Goal: Information Seeking & Learning: Understand process/instructions

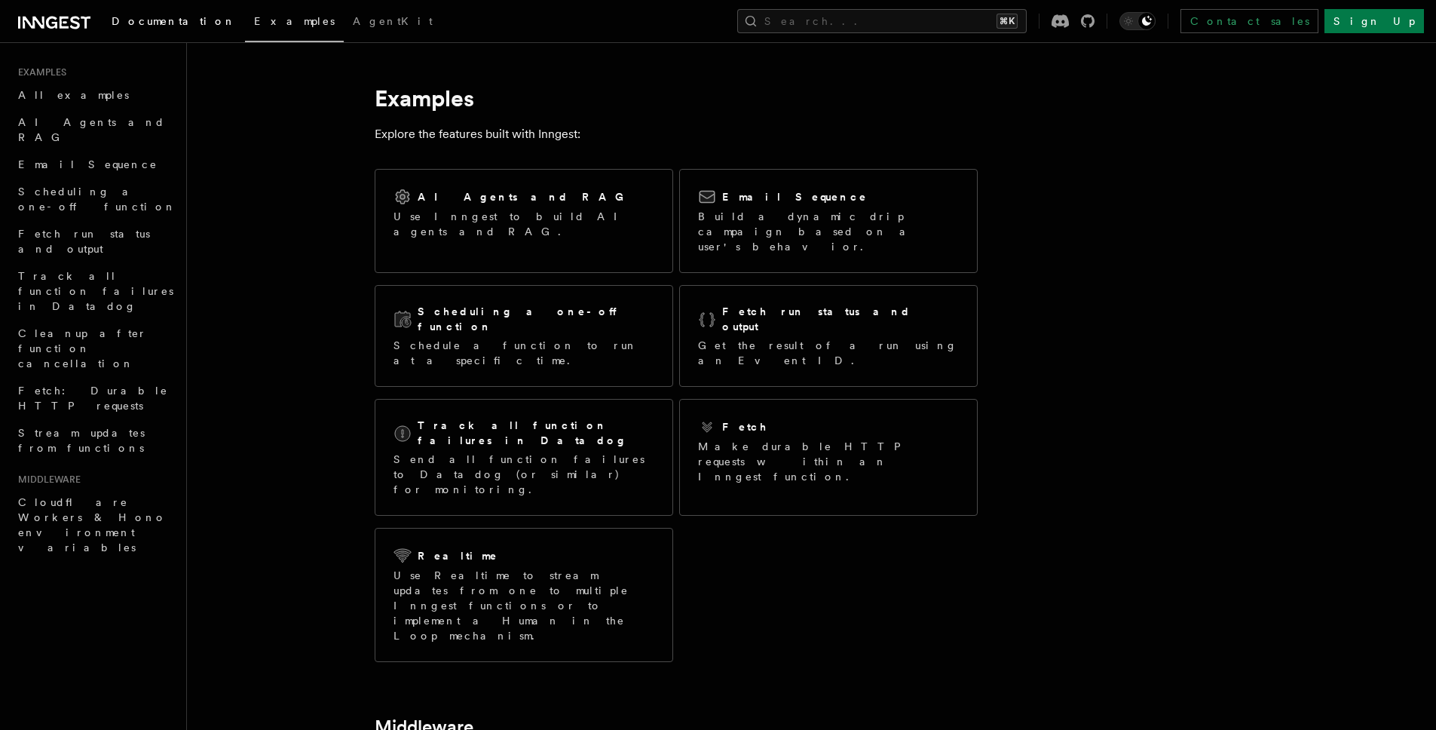
click at [142, 33] on link "Documentation" at bounding box center [174, 23] width 142 height 36
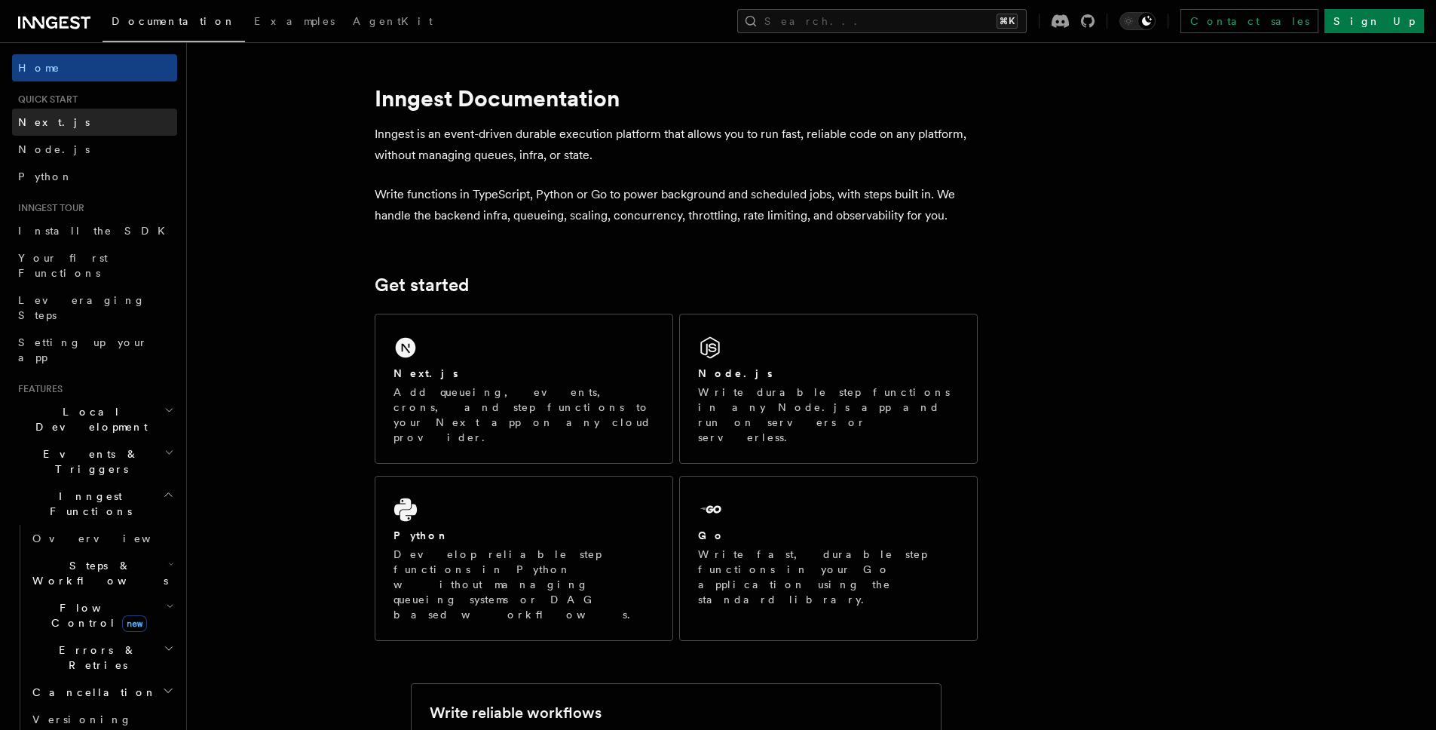
click at [90, 118] on link "Next.js" at bounding box center [94, 122] width 165 height 27
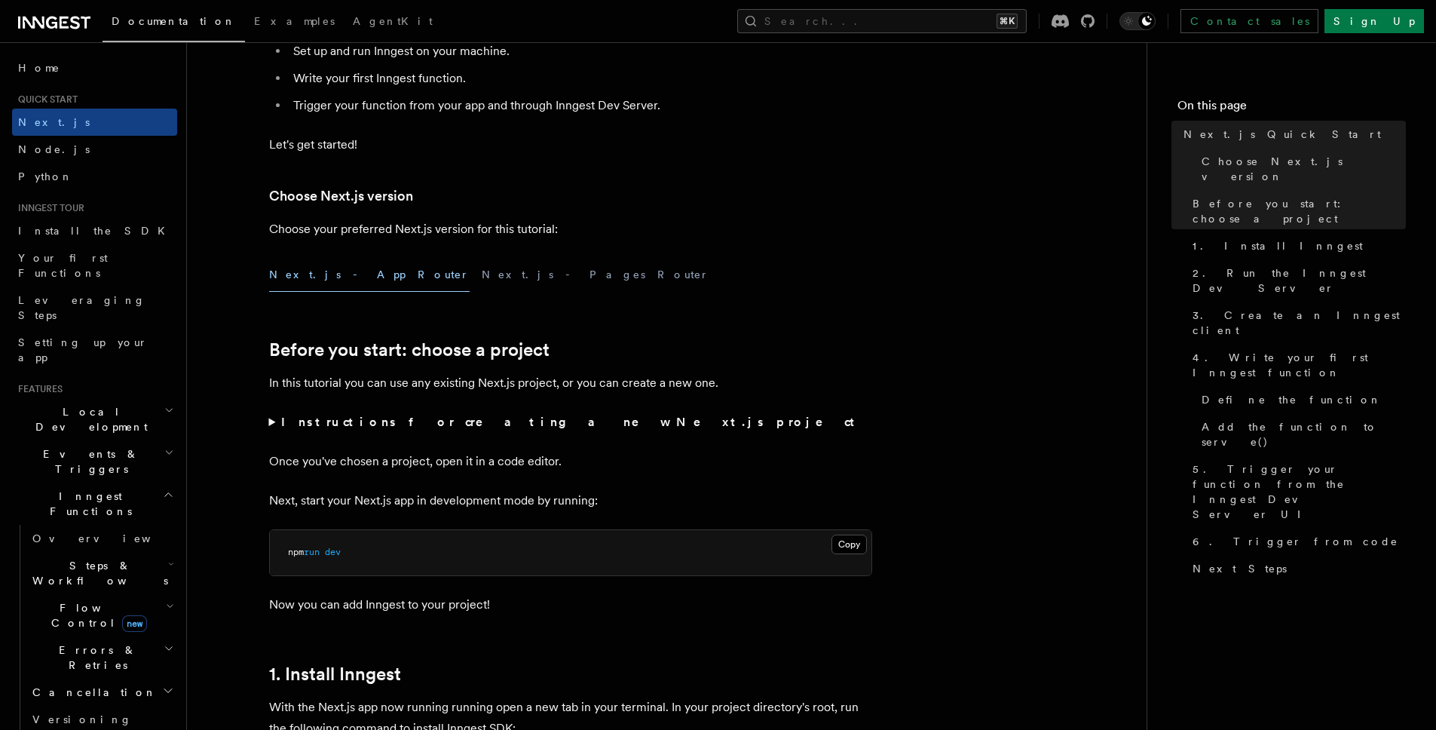
scroll to position [246, 0]
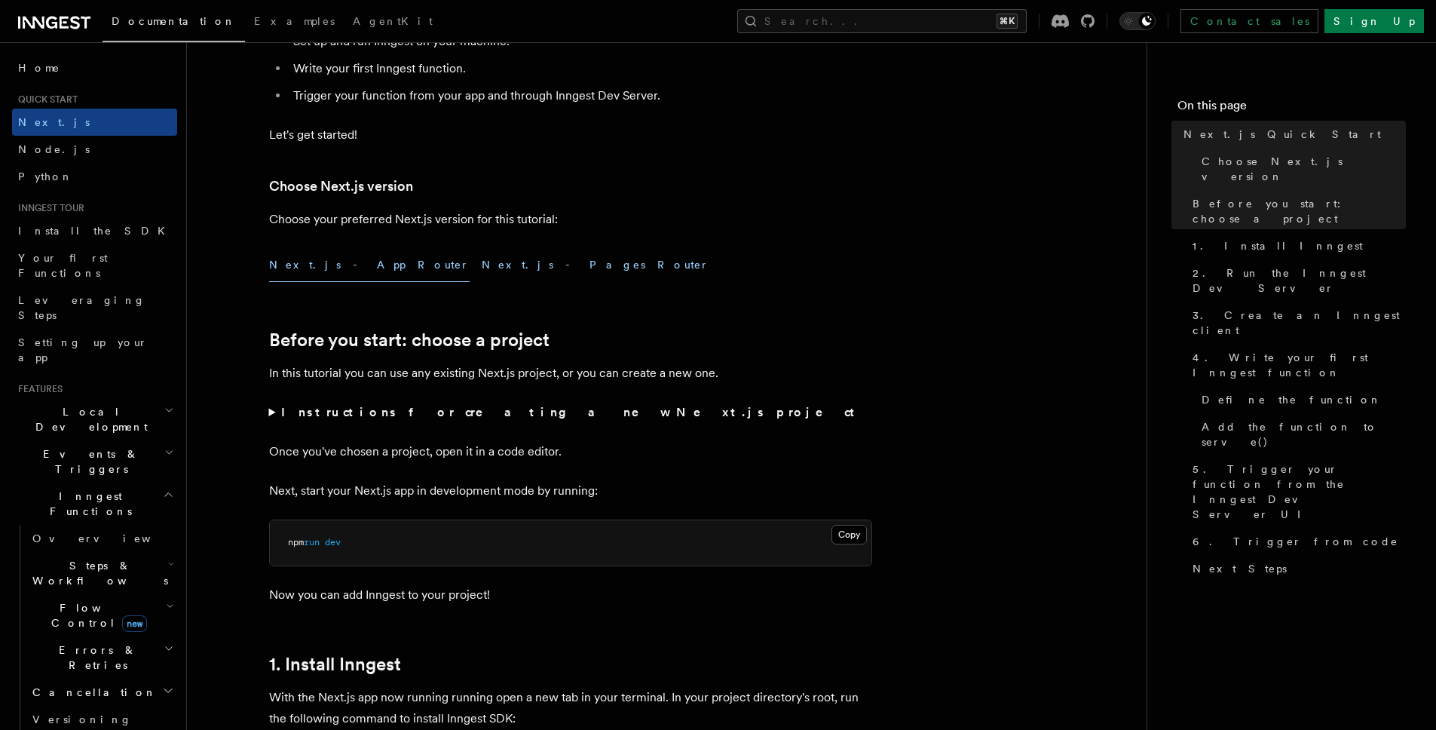
click at [482, 265] on button "Next.js - Pages Router" at bounding box center [596, 265] width 228 height 34
click at [324, 268] on button "Next.js - App Router" at bounding box center [369, 265] width 201 height 34
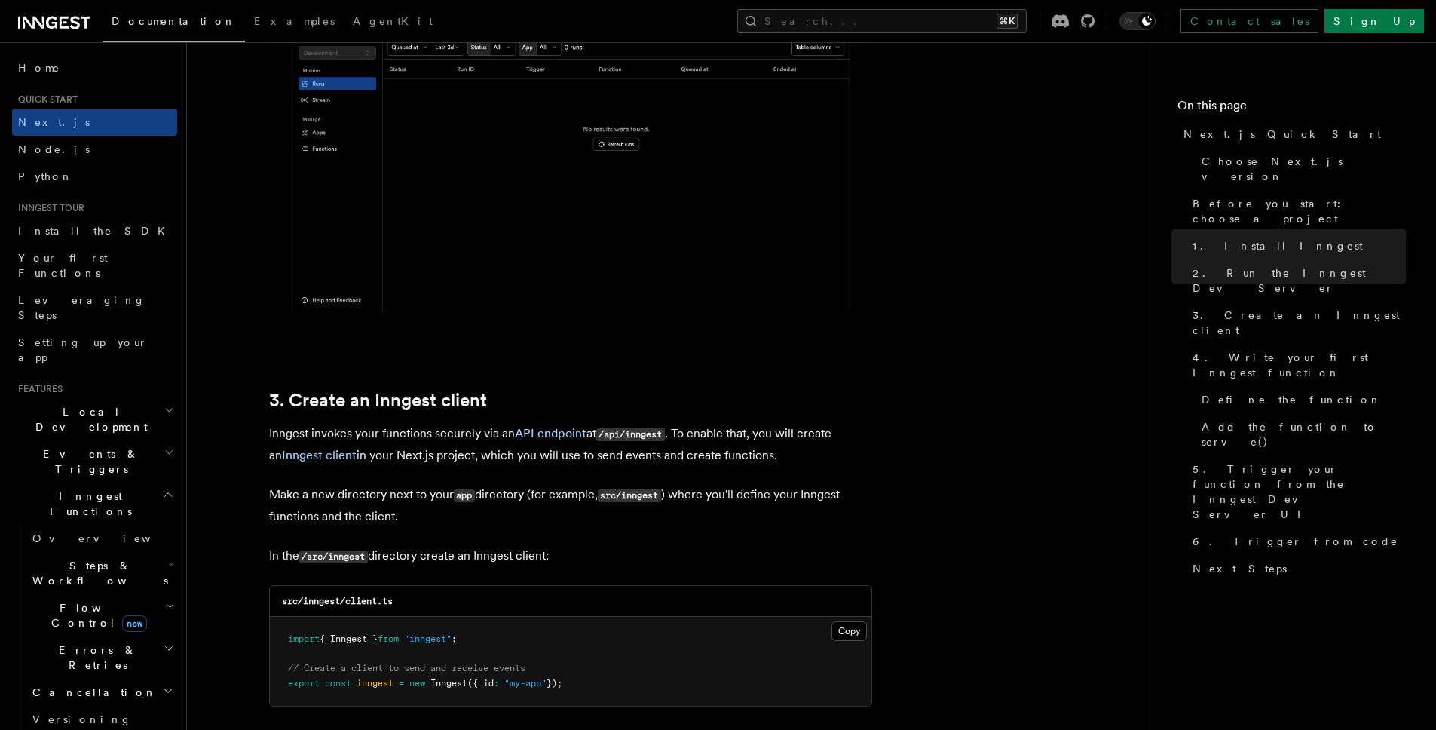
scroll to position [1528, 0]
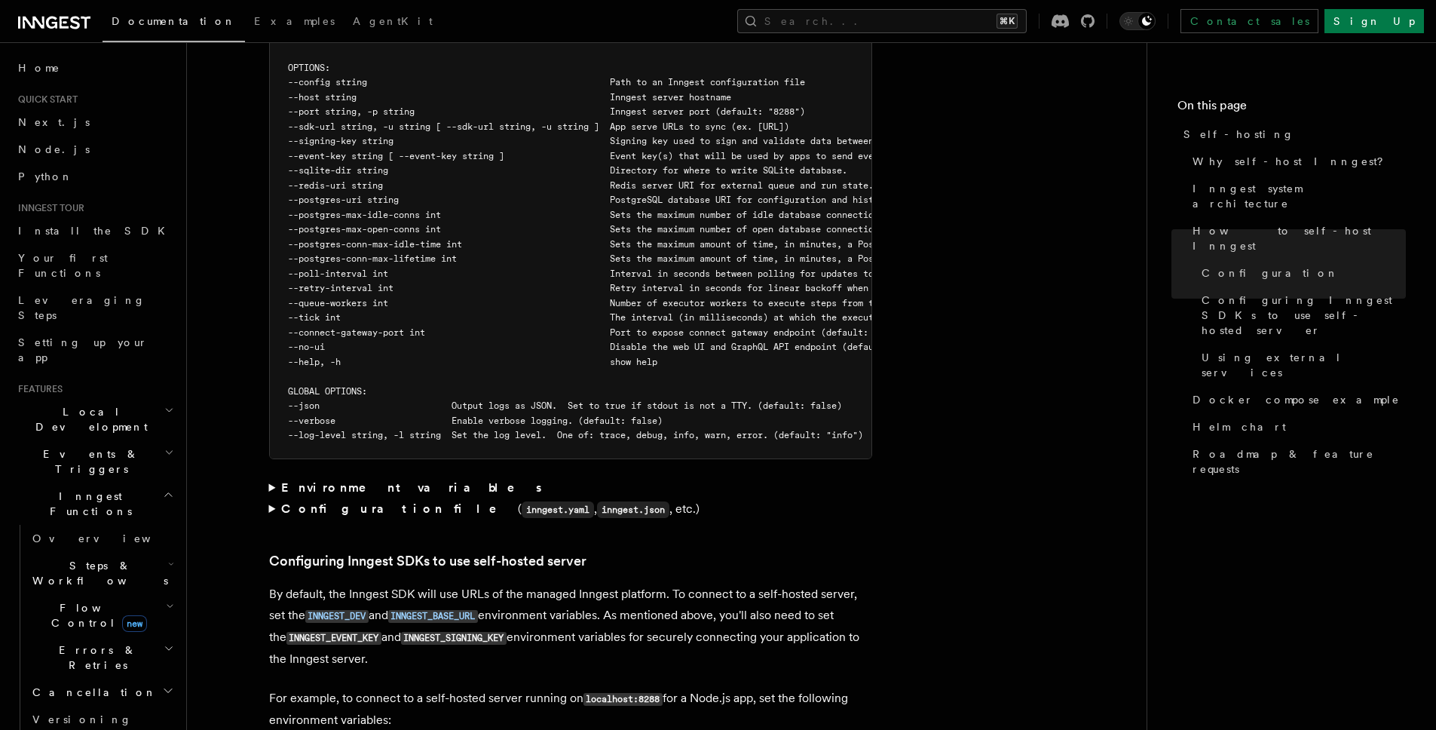
scroll to position [2819, 0]
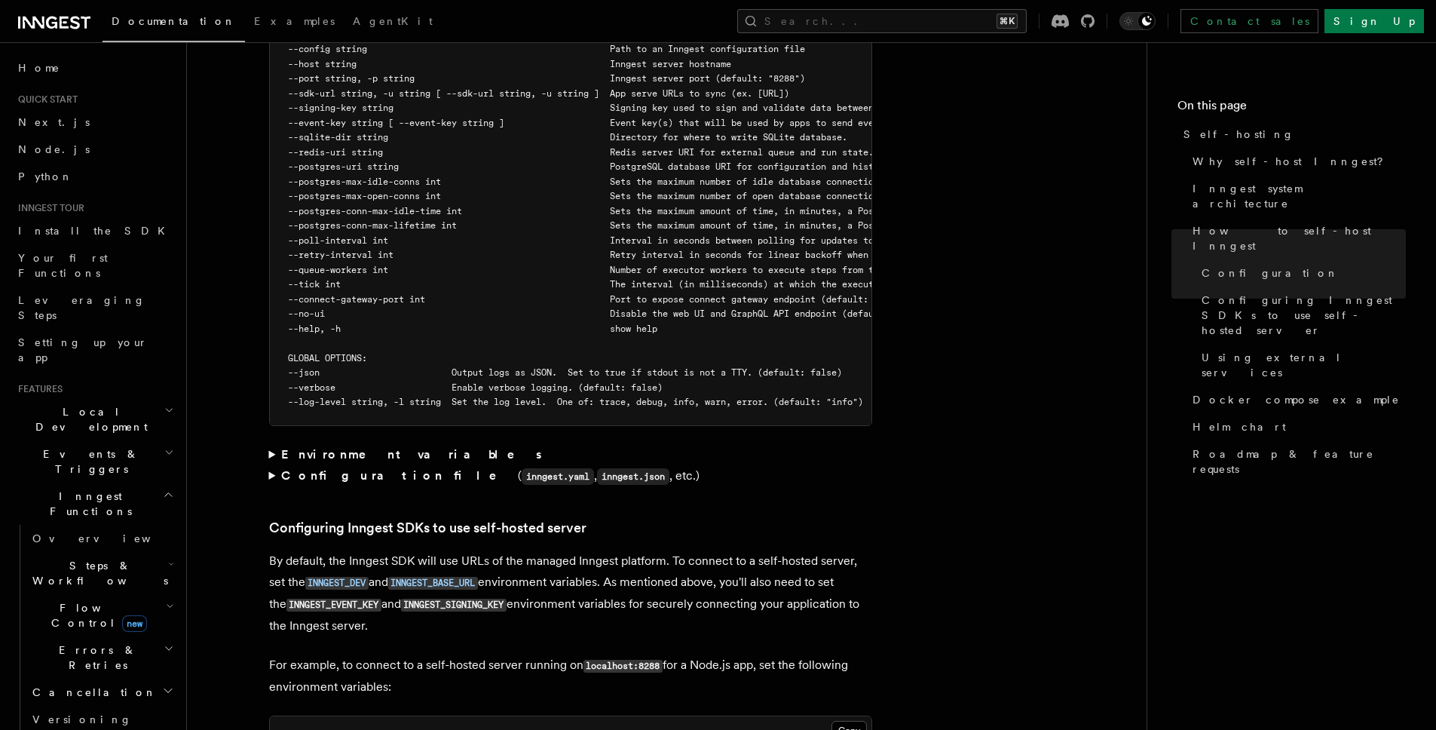
click at [268, 421] on article "Platform Deployment Self-hosting Self-hosting support for Inngest is supported …" at bounding box center [666, 469] width 911 height 6444
click at [270, 444] on summary "Environment variables" at bounding box center [570, 454] width 603 height 21
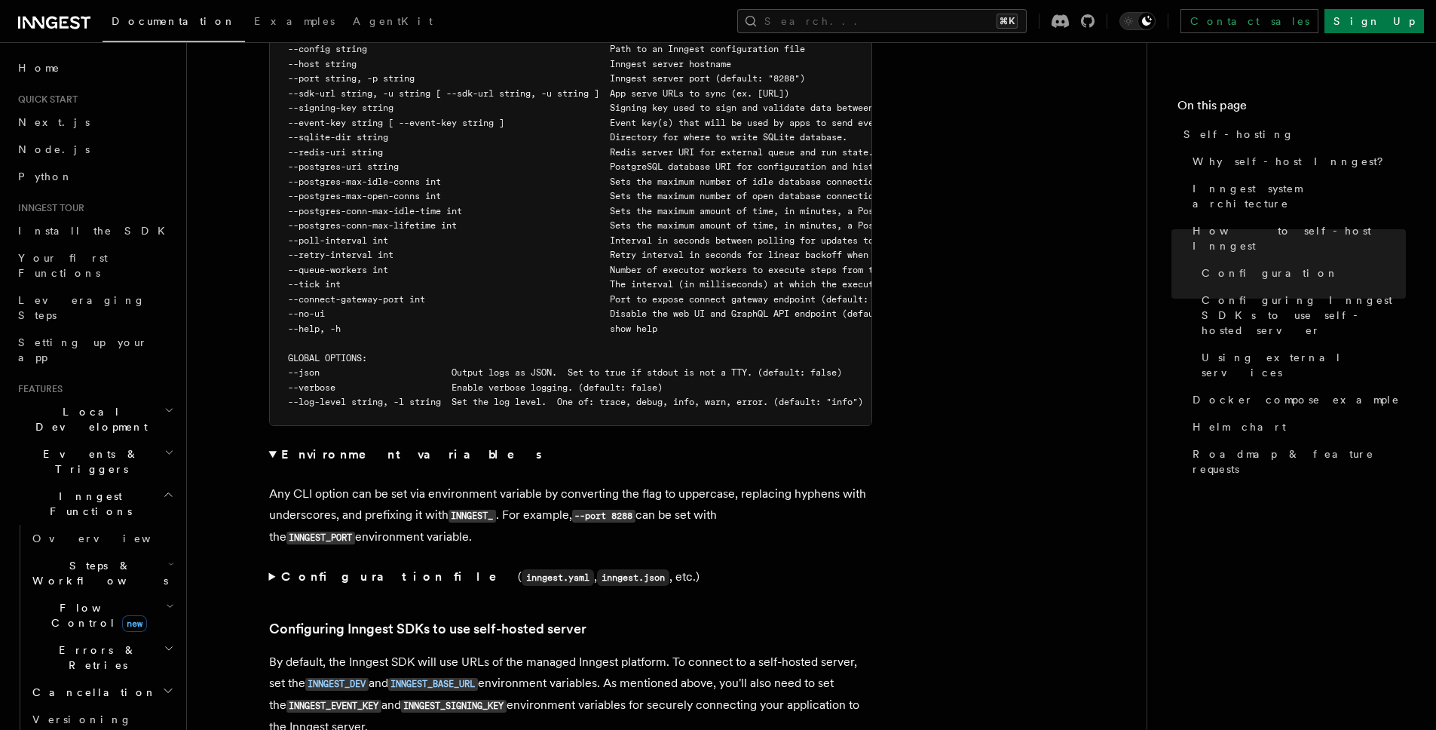
click at [271, 444] on summary "Environment variables" at bounding box center [570, 454] width 603 height 21
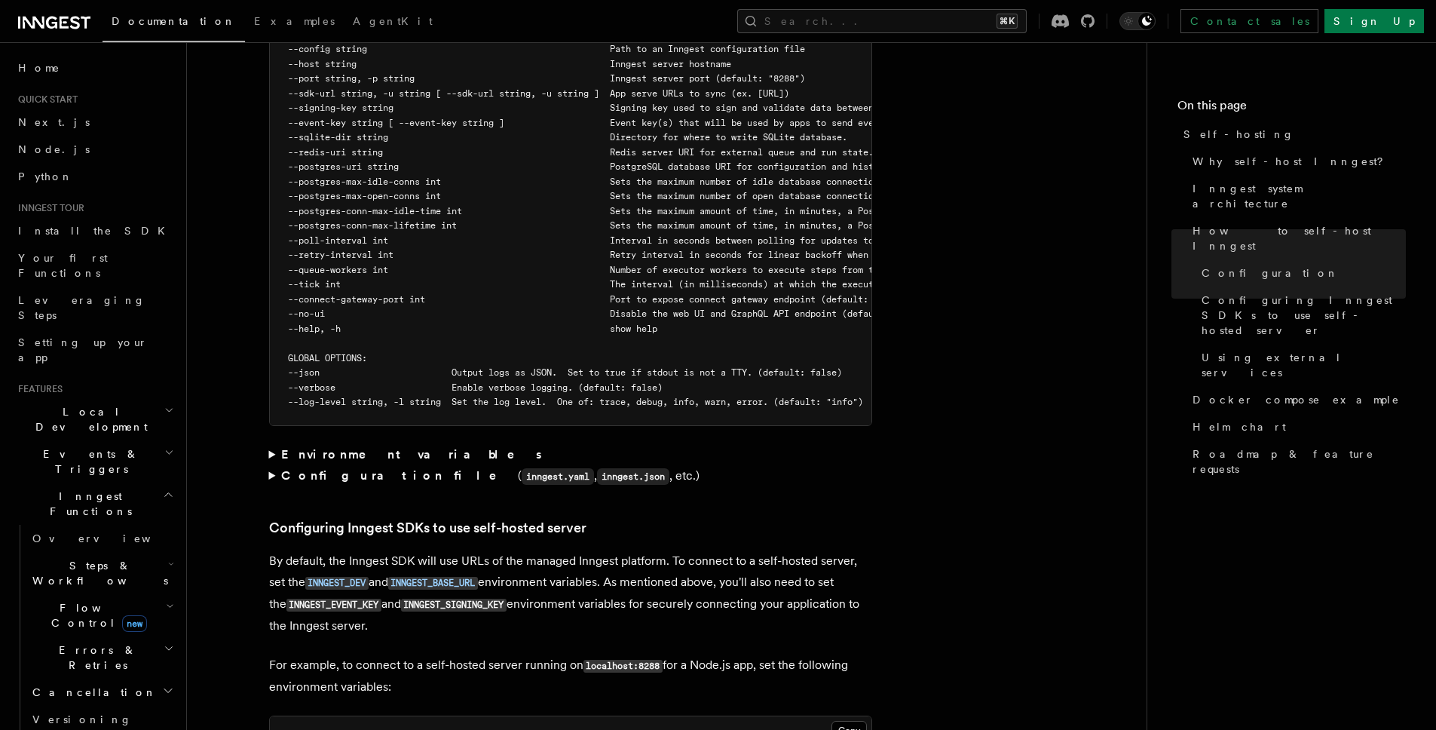
click at [271, 465] on summary "Configuration file ( inngest.yaml , inngest.json , etc.)" at bounding box center [570, 476] width 603 height 22
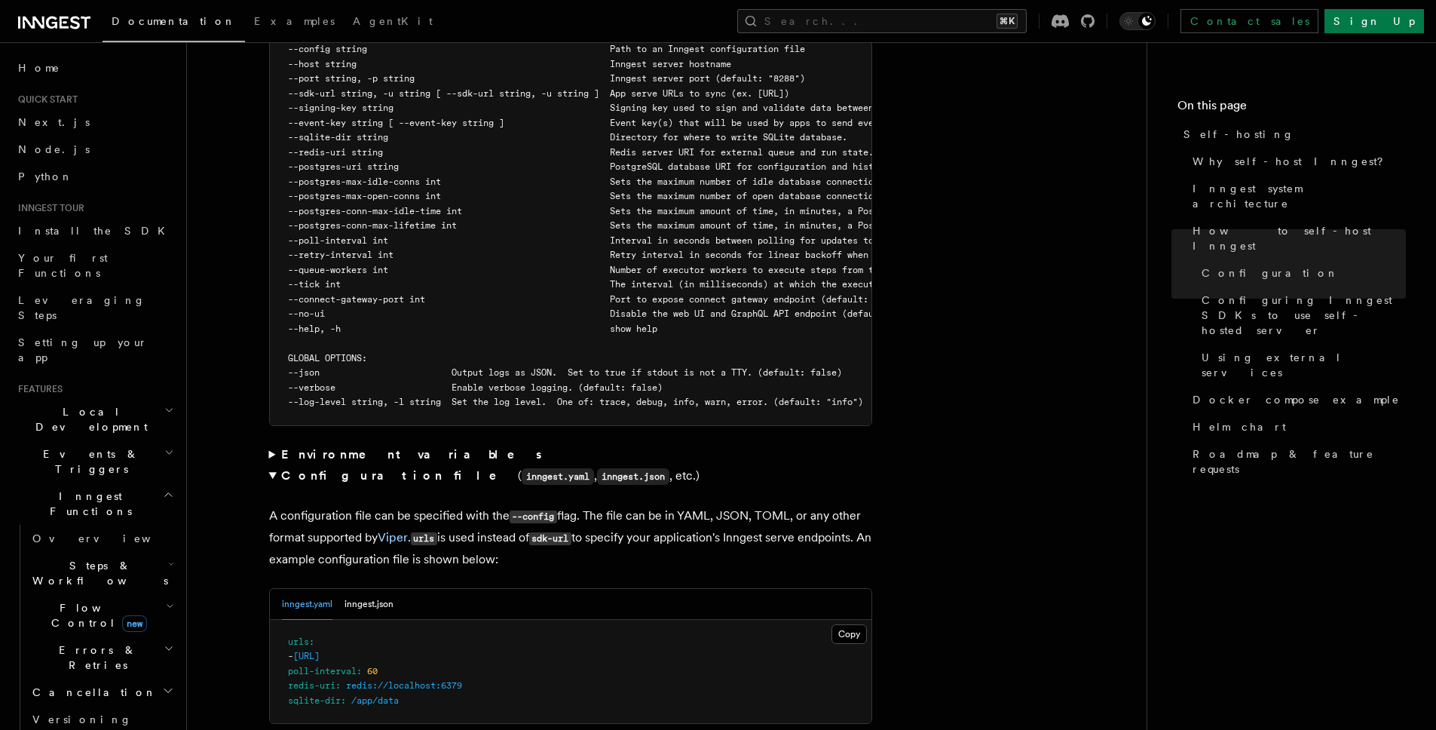
click at [271, 465] on summary "Configuration file ( inngest.yaml , inngest.json , etc.)" at bounding box center [570, 476] width 603 height 22
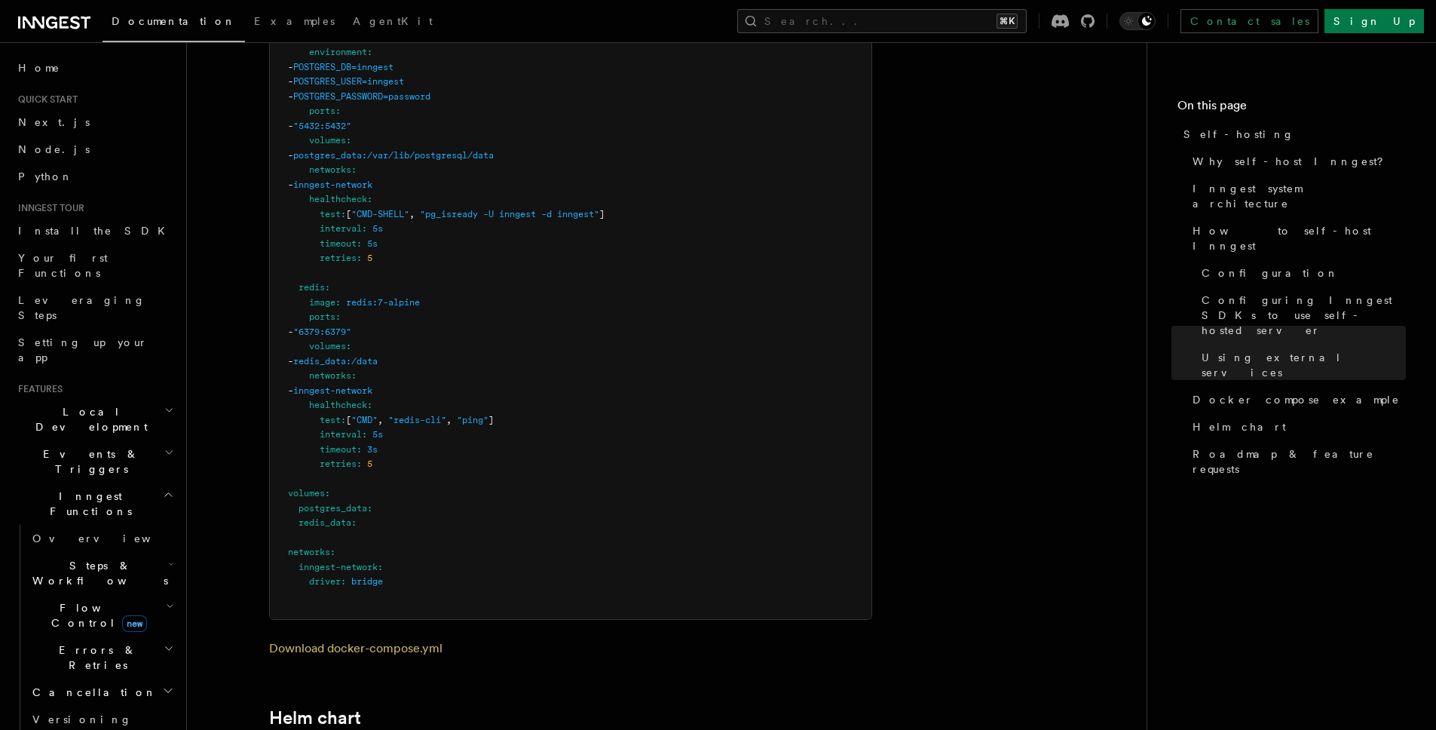
scroll to position [4778, 0]
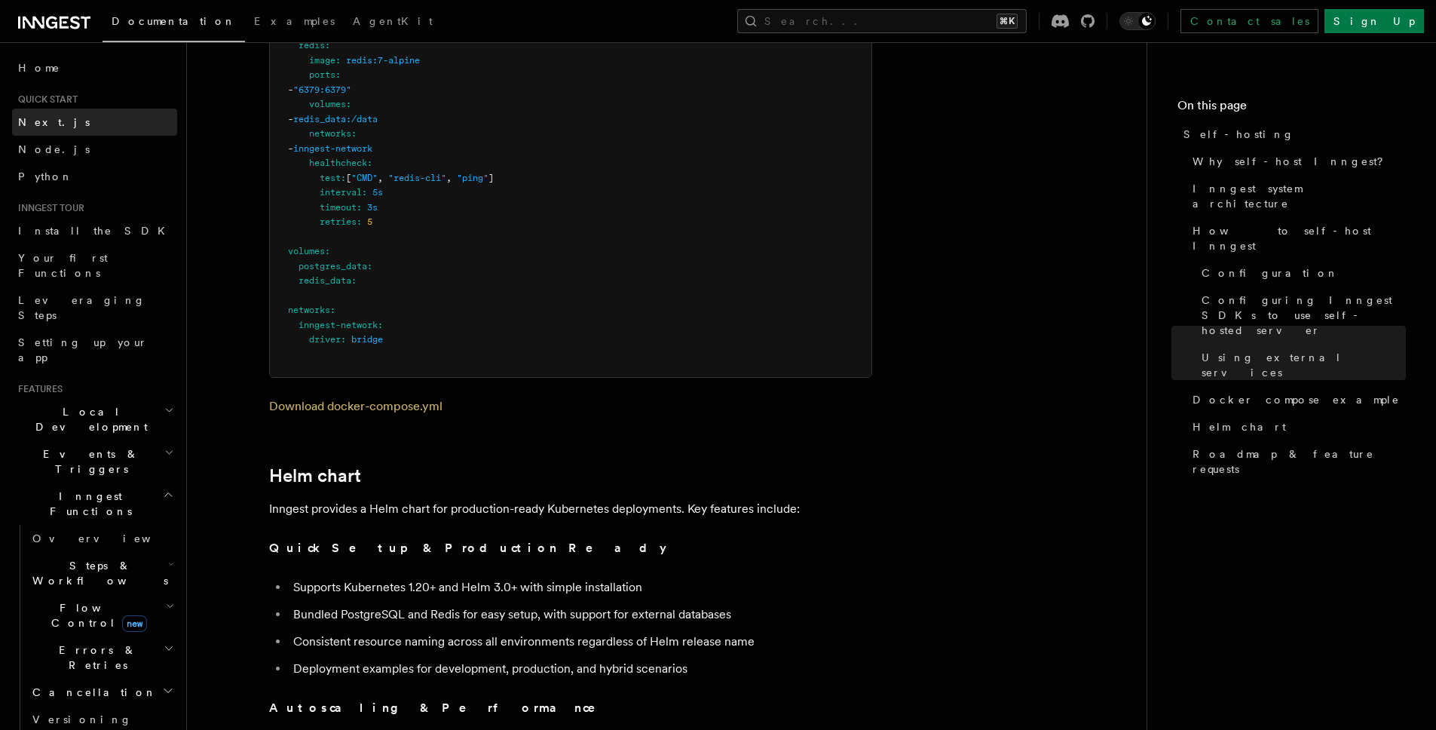
click at [93, 118] on link "Next.js" at bounding box center [94, 122] width 165 height 27
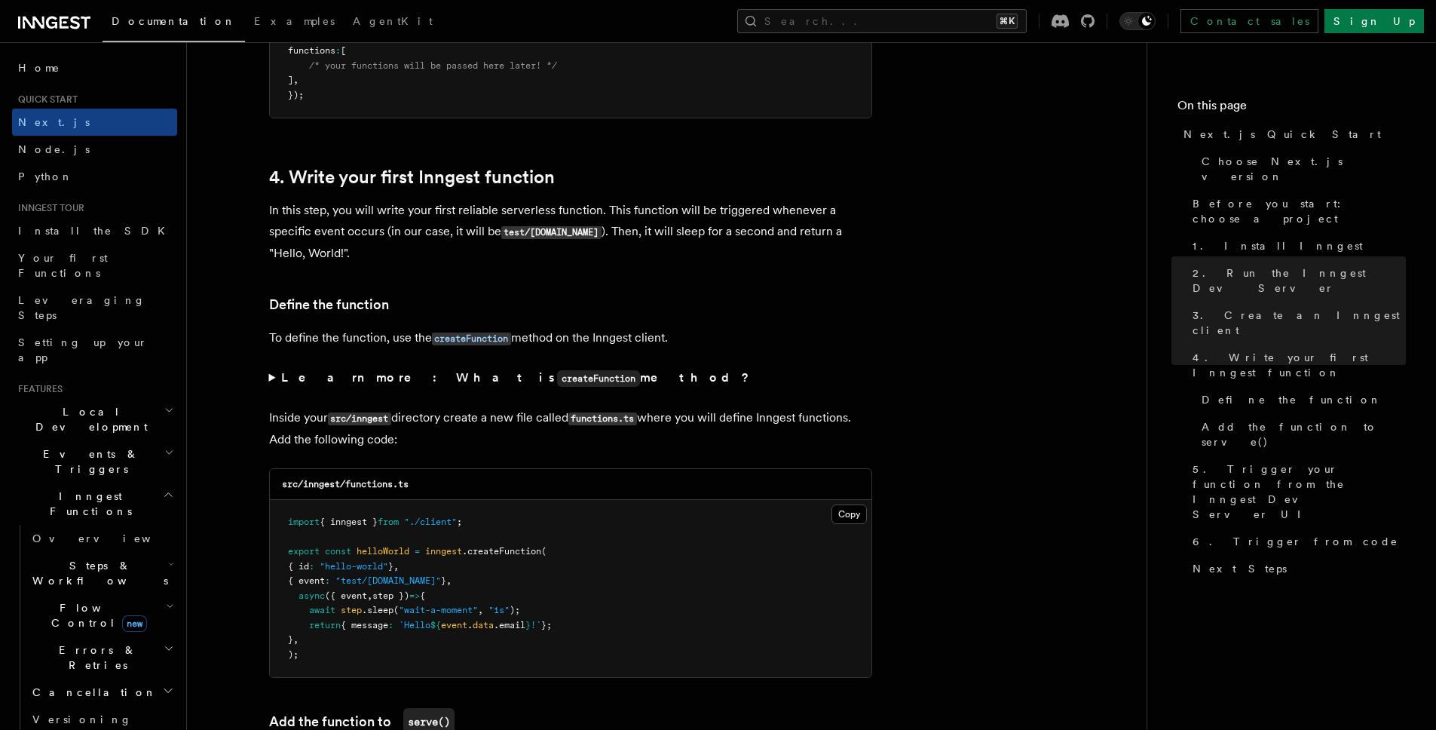
scroll to position [2360, 0]
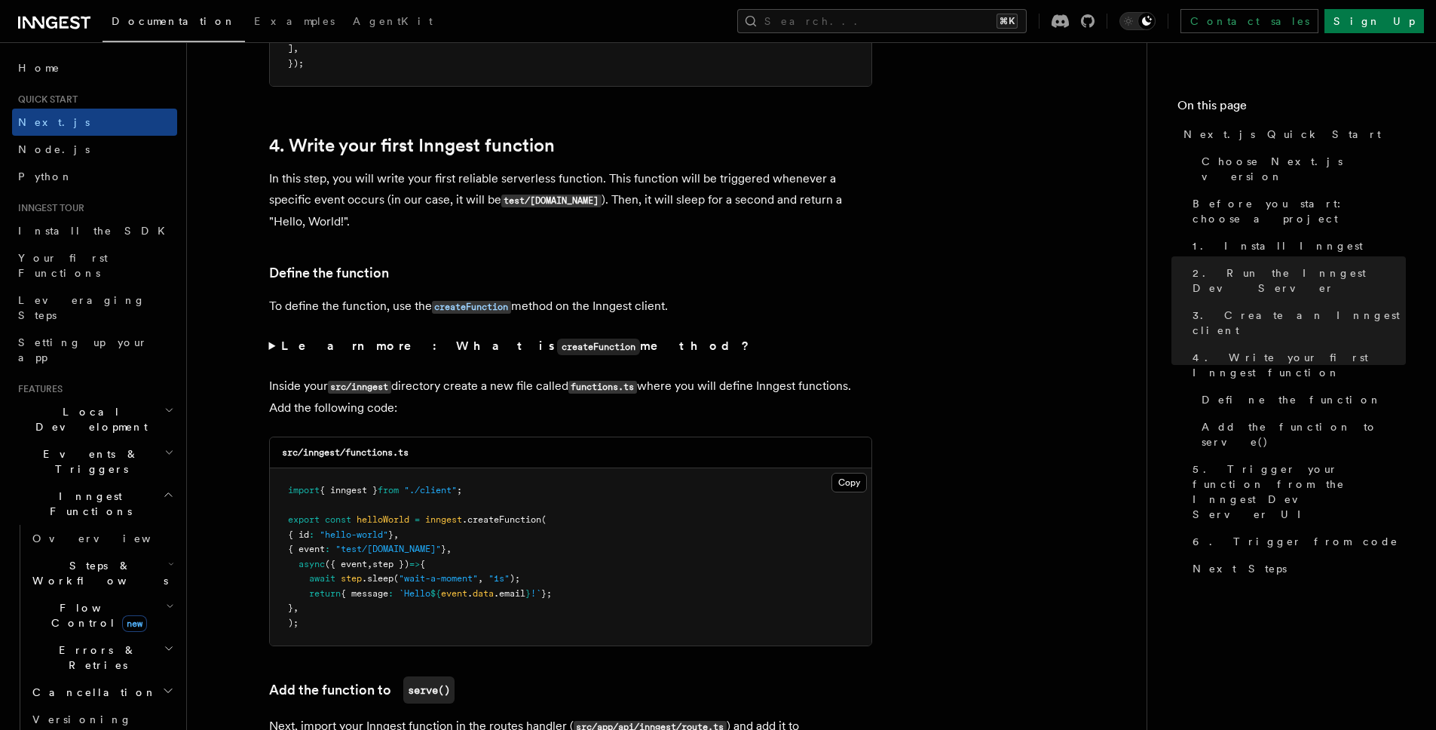
click at [271, 345] on summary "Learn more: What is createFunction method?" at bounding box center [570, 346] width 603 height 22
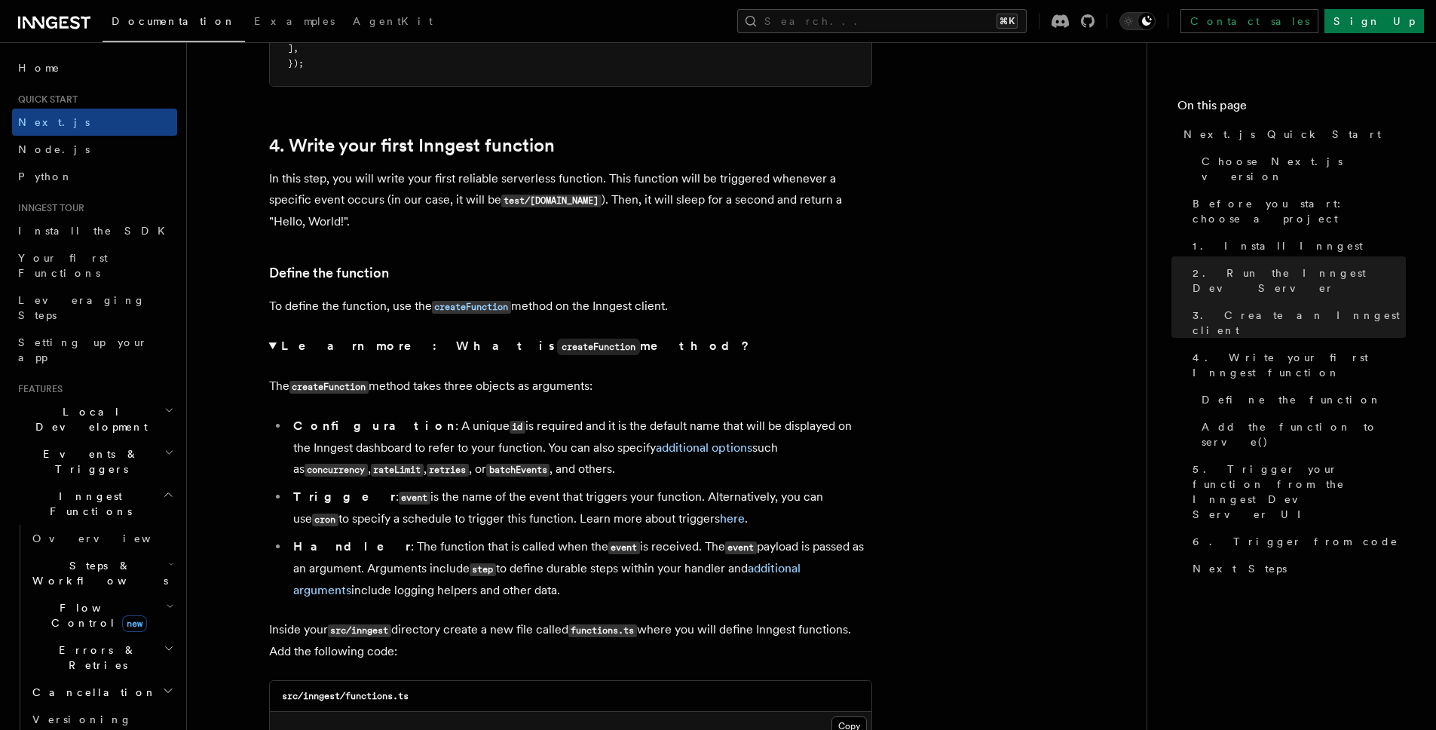
click at [271, 345] on summary "Learn more: What is createFunction method?" at bounding box center [570, 346] width 603 height 22
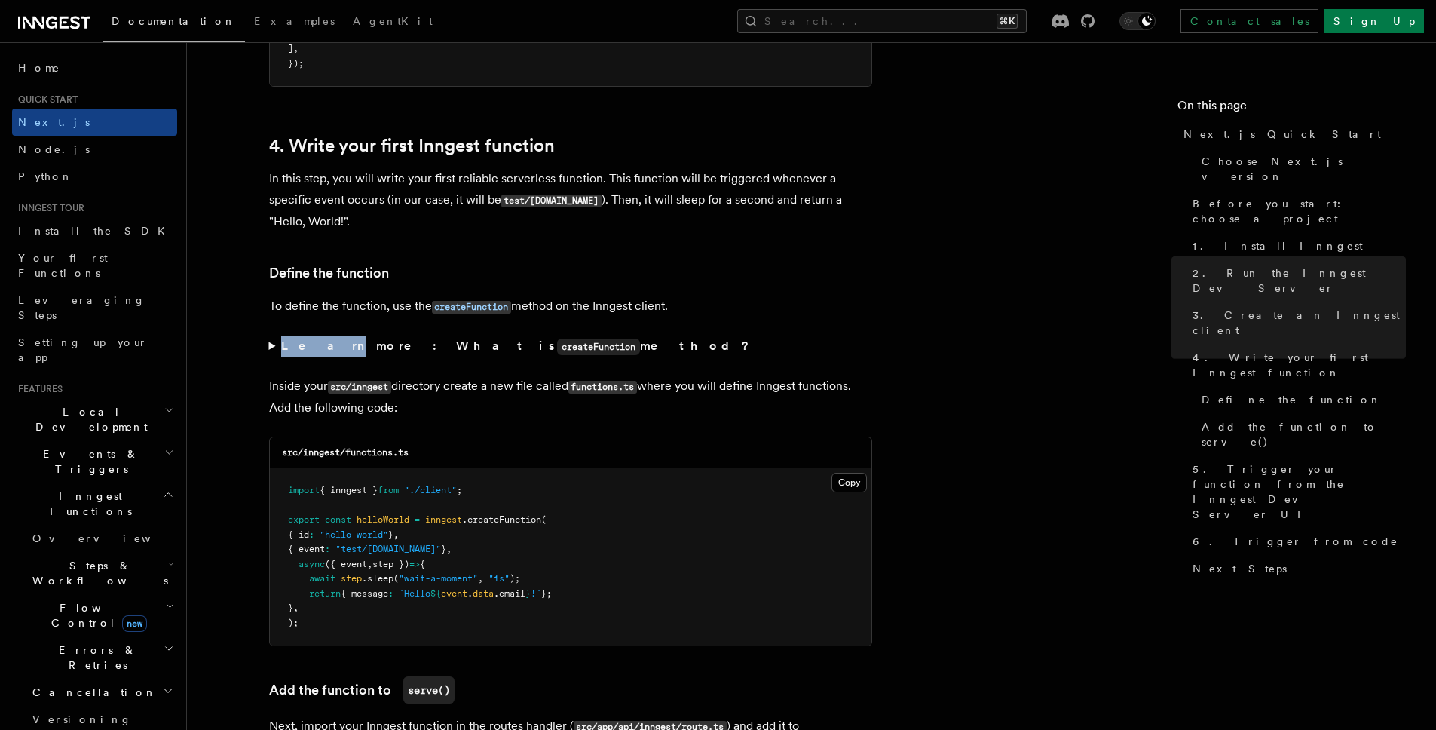
click at [271, 345] on summary "Learn more: What is createFunction method?" at bounding box center [570, 346] width 603 height 22
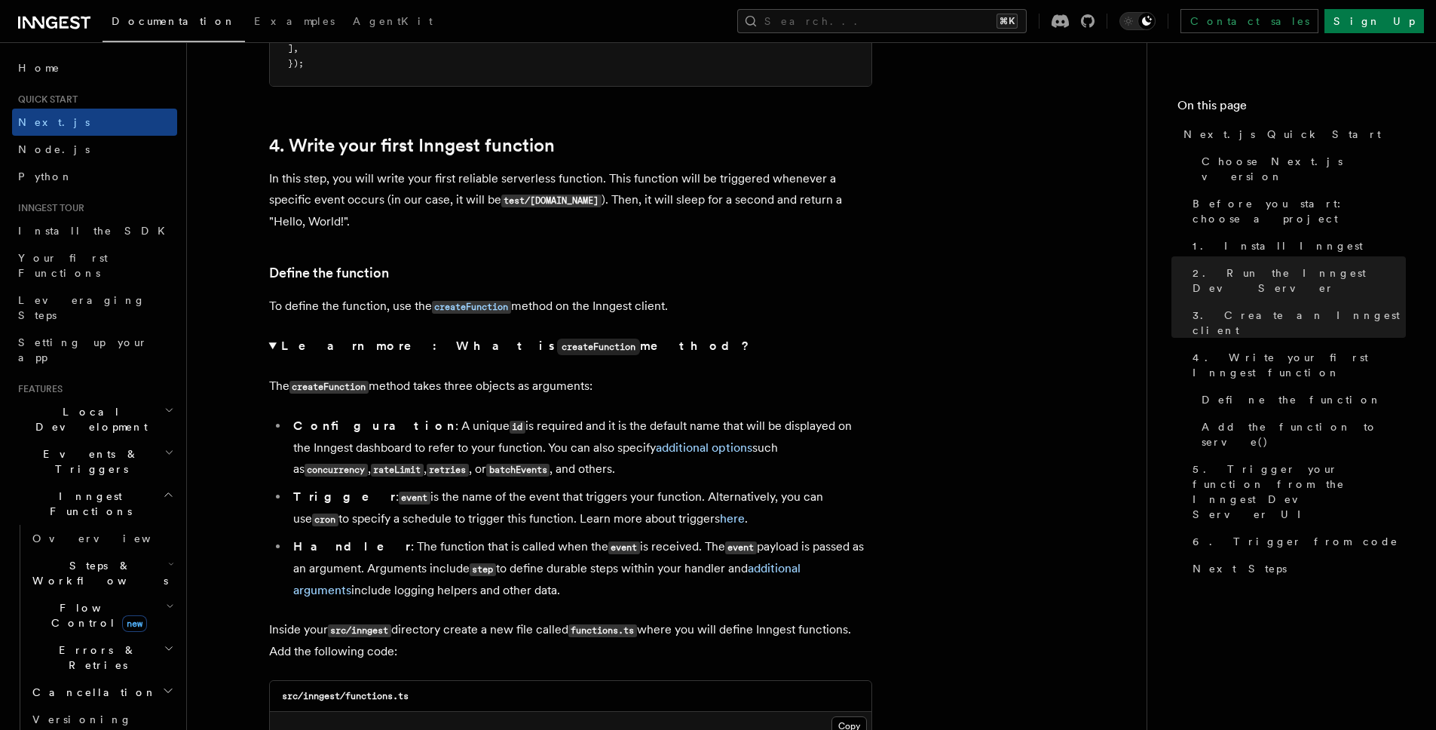
click at [271, 345] on summary "Learn more: What is createFunction method?" at bounding box center [570, 346] width 603 height 22
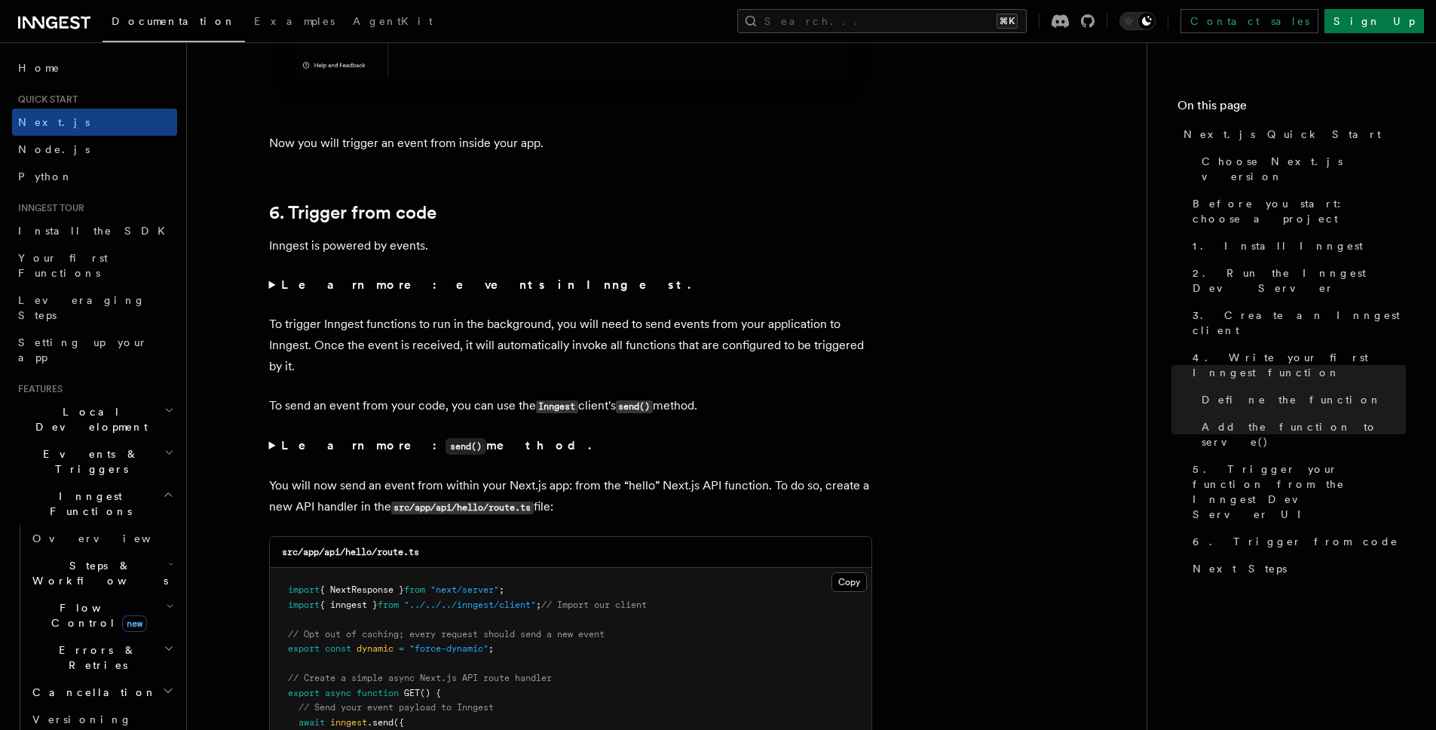
scroll to position [7534, 0]
